Goal: Navigation & Orientation: Understand site structure

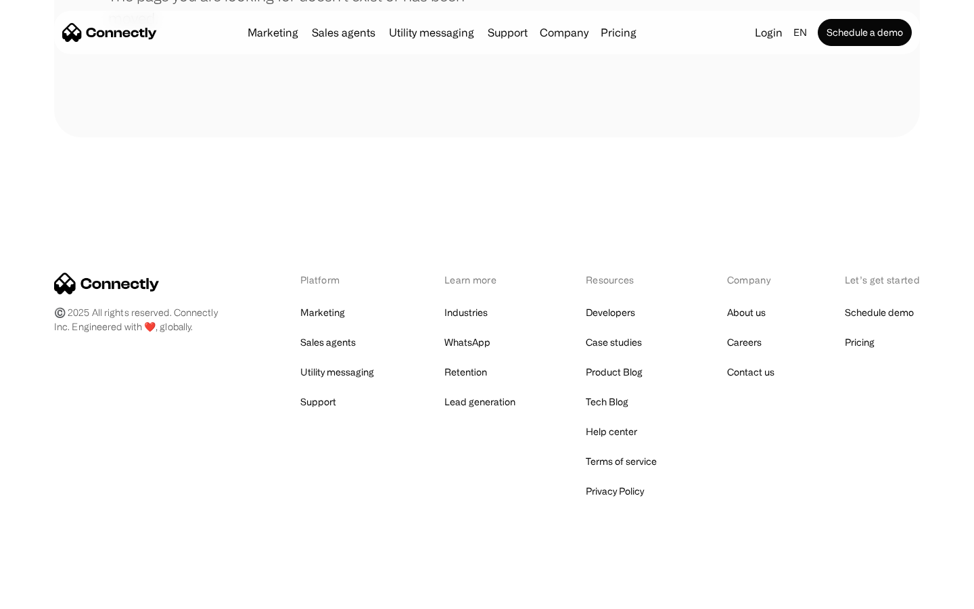
scroll to position [247, 0]
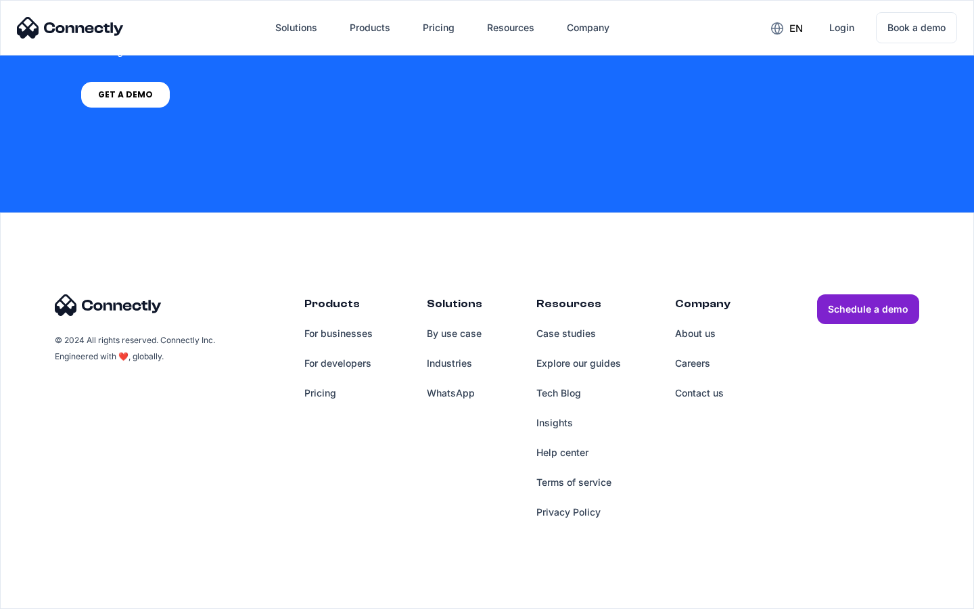
scroll to position [1026, 0]
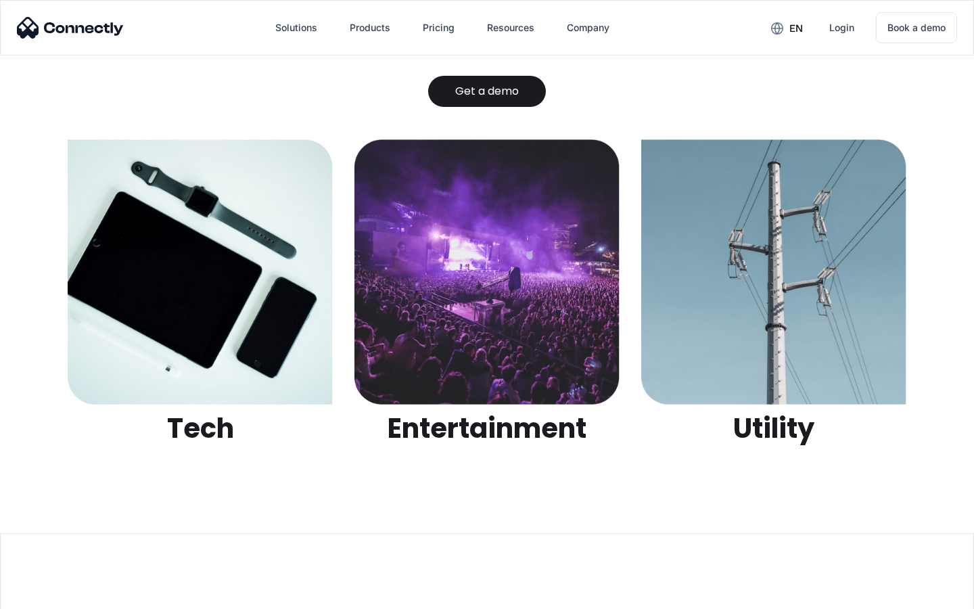
scroll to position [4269, 0]
